Goal: Navigation & Orientation: Find specific page/section

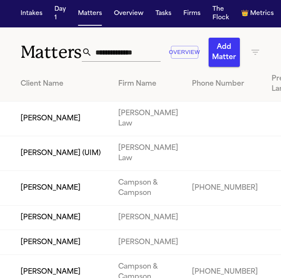
click at [224, 171] on td at bounding box center [225, 153] width 80 height 35
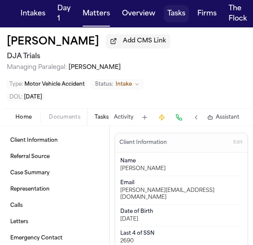
scroll to position [6, 0]
click at [33, 5] on button "Intakes" at bounding box center [33, 13] width 32 height 17
